Goal: Task Accomplishment & Management: Use online tool/utility

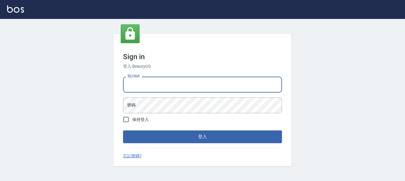
click at [158, 84] on input "電話號碼" at bounding box center [202, 85] width 159 height 16
click at [162, 85] on input "電話號碼" at bounding box center [202, 85] width 159 height 16
click at [170, 86] on input "電話號碼" at bounding box center [202, 85] width 159 height 16
click at [171, 86] on input "電話號碼" at bounding box center [202, 85] width 159 height 16
click at [172, 85] on input "電話號碼" at bounding box center [202, 85] width 159 height 16
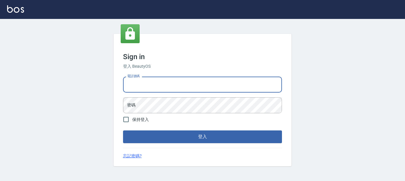
click at [172, 85] on input "電話號碼" at bounding box center [202, 85] width 159 height 16
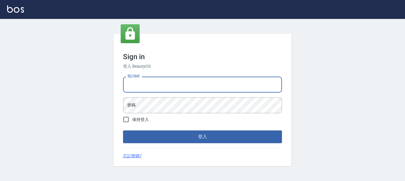
click at [174, 84] on input "電話號碼" at bounding box center [202, 85] width 159 height 16
drag, startPoint x: 175, startPoint y: 83, endPoint x: 176, endPoint y: 89, distance: 6.1
click at [175, 84] on input "電話號碼" at bounding box center [202, 85] width 159 height 16
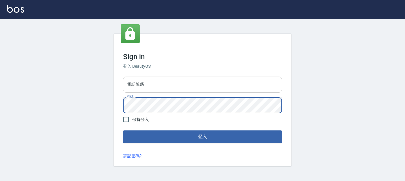
click at [186, 90] on input "電話號碼" at bounding box center [202, 85] width 159 height 16
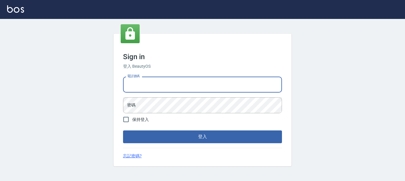
click at [186, 90] on input "電話號碼" at bounding box center [202, 85] width 159 height 16
type input "7320483"
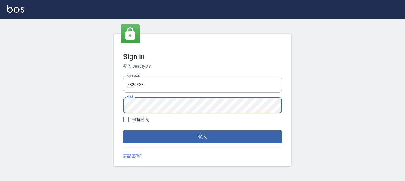
click at [123, 131] on button "登入" at bounding box center [202, 137] width 159 height 12
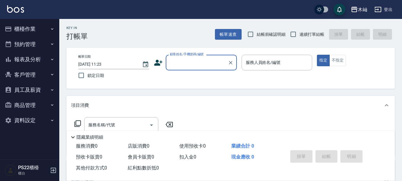
click at [170, 103] on div "項目消費" at bounding box center [227, 106] width 312 height 6
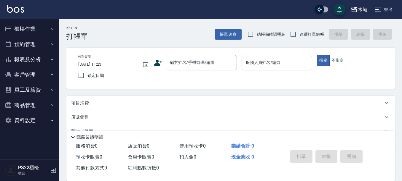
click at [29, 75] on button "客戶管理" at bounding box center [29, 74] width 55 height 15
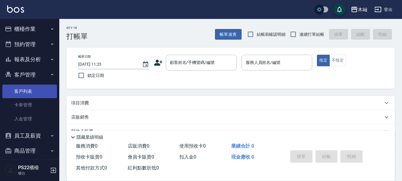
click at [22, 89] on link "客戶列表" at bounding box center [29, 92] width 55 height 14
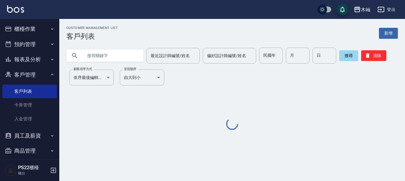
click at [112, 53] on input "text" at bounding box center [111, 56] width 56 height 16
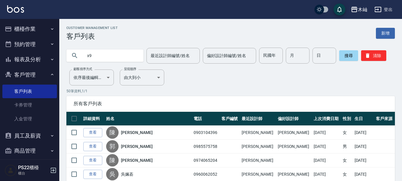
type input "x"
type input "[PERSON_NAME]"
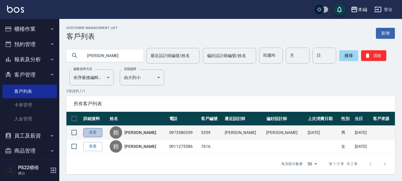
click at [87, 131] on link "查看" at bounding box center [92, 132] width 19 height 9
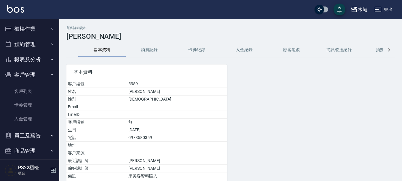
click at [148, 49] on button "消費記錄" at bounding box center [149, 50] width 47 height 14
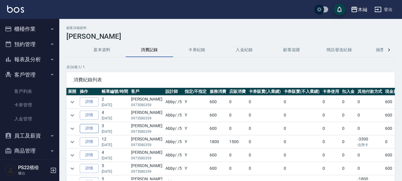
scroll to position [30, 0]
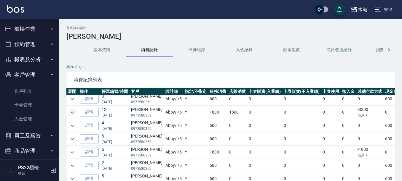
click at [71, 112] on icon "expand row" at bounding box center [72, 112] width 7 height 7
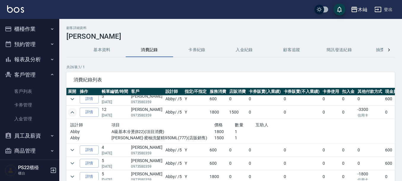
click at [20, 29] on button "櫃檯作業" at bounding box center [29, 28] width 55 height 15
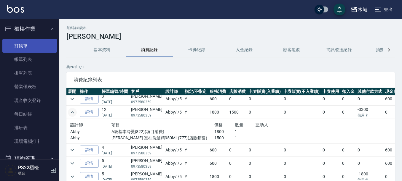
click at [19, 46] on link "打帳單" at bounding box center [29, 46] width 55 height 14
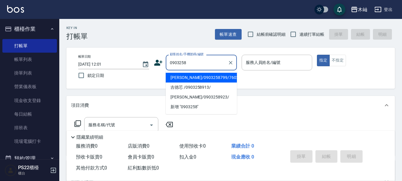
drag, startPoint x: 228, startPoint y: 82, endPoint x: 229, endPoint y: 79, distance: 3.6
click at [228, 82] on li "[PERSON_NAME]/0903258799/760277" at bounding box center [201, 78] width 71 height 10
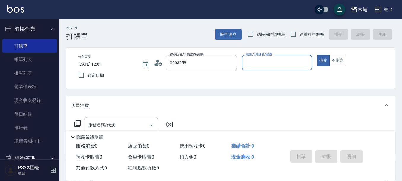
type input "[PERSON_NAME]/0903258799/760277"
type input "小愛-10"
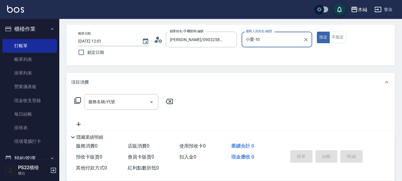
scroll to position [30, 0]
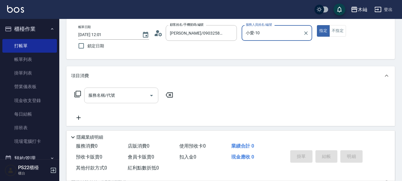
click at [111, 93] on div "服務名稱/代號 服務名稱/代號" at bounding box center [121, 96] width 74 height 16
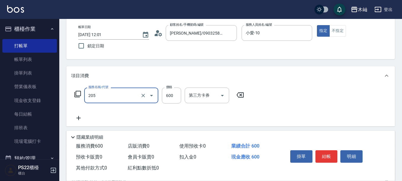
type input "A級洗剪(205)"
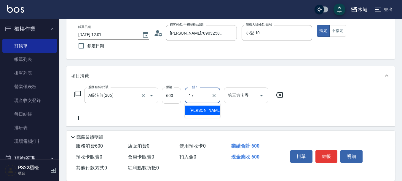
type input "[PERSON_NAME]-17"
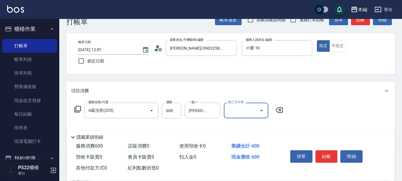
scroll to position [0, 0]
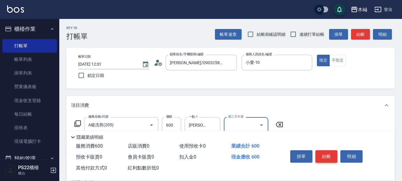
click at [333, 153] on button "結帳" at bounding box center [326, 157] width 22 height 12
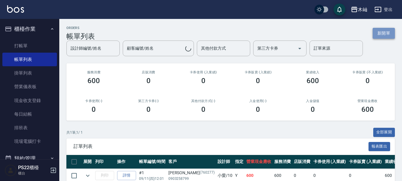
click at [389, 33] on button "新開單" at bounding box center [384, 33] width 22 height 11
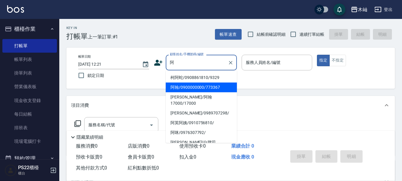
click at [178, 87] on li "阿翰/0900000000/773367" at bounding box center [201, 88] width 71 height 10
type input "阿翰/0900000000/773367"
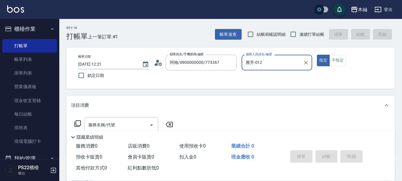
click at [279, 64] on input "雅芳-012" at bounding box center [272, 62] width 57 height 10
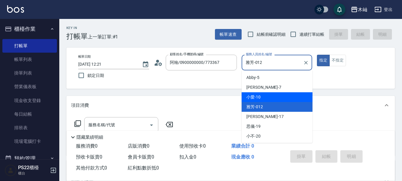
click at [270, 100] on div "小愛 -10" at bounding box center [277, 97] width 71 height 10
type input "小愛-10"
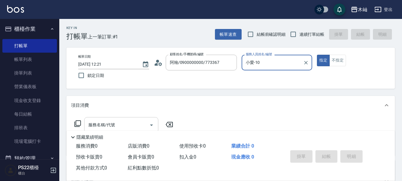
click at [102, 126] on div "服務名稱/代號 服務名稱/代號" at bounding box center [121, 125] width 74 height 16
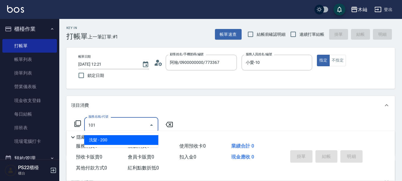
type input "洗髮(101)"
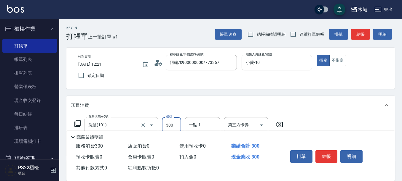
type input "300"
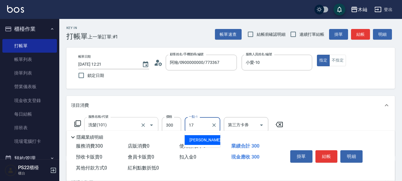
type input "[PERSON_NAME]-17"
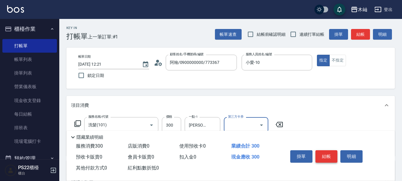
click at [328, 158] on button "結帳" at bounding box center [326, 157] width 22 height 12
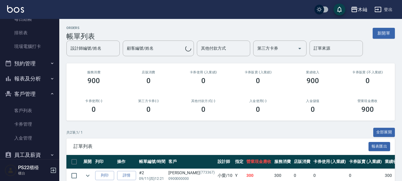
scroll to position [136, 0]
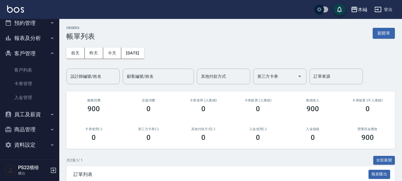
click at [34, 35] on button "報表及分析" at bounding box center [29, 38] width 55 height 15
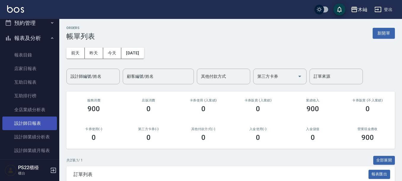
click at [37, 129] on link "設計師日報表" at bounding box center [29, 124] width 55 height 14
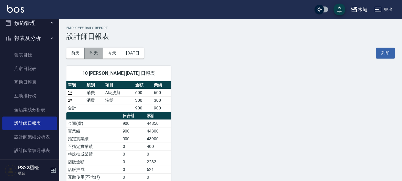
click at [100, 51] on button "昨天" at bounding box center [94, 53] width 18 height 11
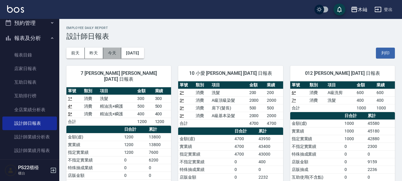
click at [110, 51] on button "今天" at bounding box center [112, 53] width 18 height 11
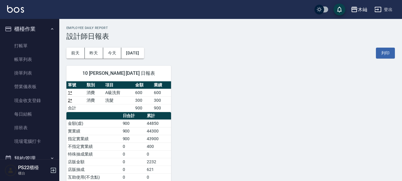
click at [33, 37] on ul "打帳單 帳單列表 掛單列表 營業儀表板 現金收支登錄 每日結帳 排班表 現場電腦打卡" at bounding box center [29, 94] width 55 height 114
click at [33, 43] on link "打帳單" at bounding box center [29, 46] width 55 height 14
